Goal: Find specific fact: Find specific fact

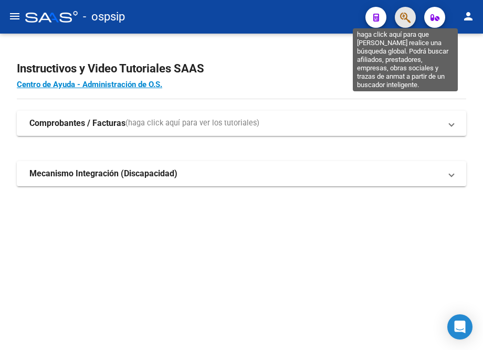
click at [405, 17] on icon "button" at bounding box center [405, 18] width 10 height 12
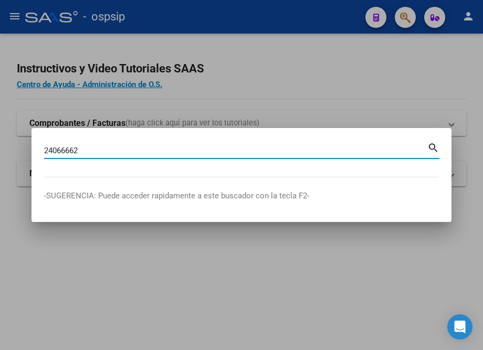
type input "24066662"
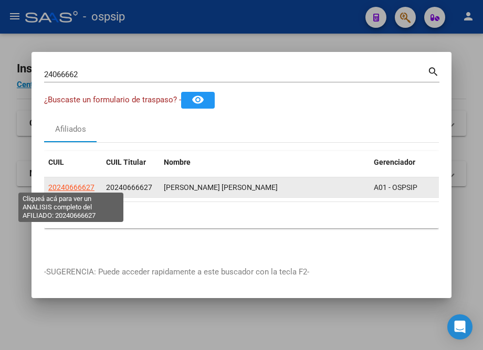
click at [76, 185] on span "20240666627" at bounding box center [71, 187] width 46 height 8
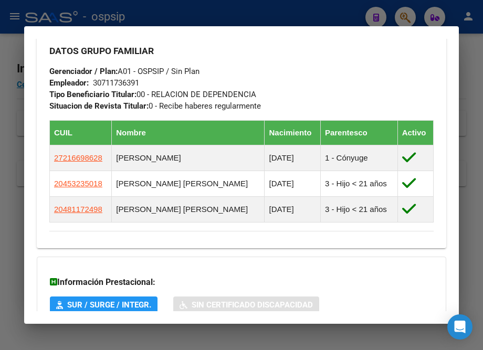
scroll to position [572, 0]
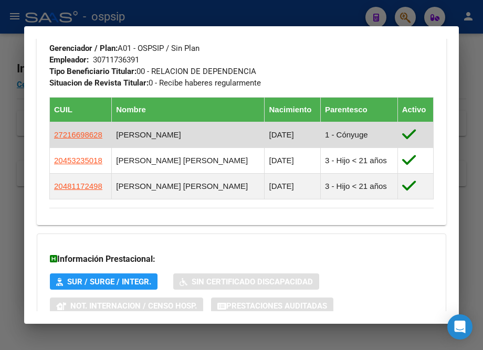
click at [68, 141] on app-link-go-to "27216698628" at bounding box center [78, 135] width 48 height 12
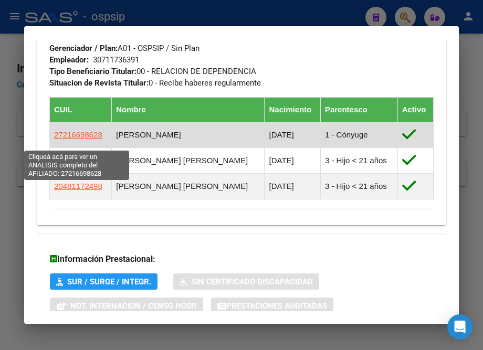
click at [71, 139] on span "27216698628" at bounding box center [78, 134] width 48 height 9
type textarea "27216698628"
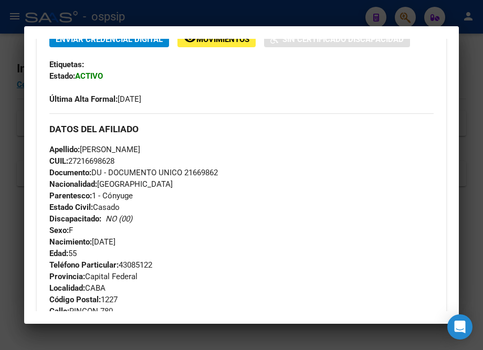
scroll to position [334, 0]
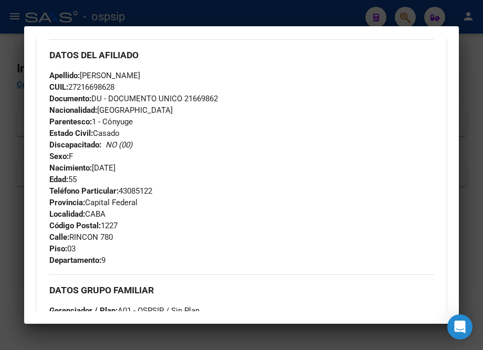
drag, startPoint x: 185, startPoint y: 98, endPoint x: 238, endPoint y: 95, distance: 53.0
click at [238, 95] on div "Apellido: NILDA ELIZABETH VILLARREAL CUIL: 27216698628 Documento: DU - DOCUMENT…" at bounding box center [241, 127] width 384 height 115
copy span "21669862"
click at [158, 12] on div at bounding box center [241, 175] width 483 height 350
